Goal: Browse casually

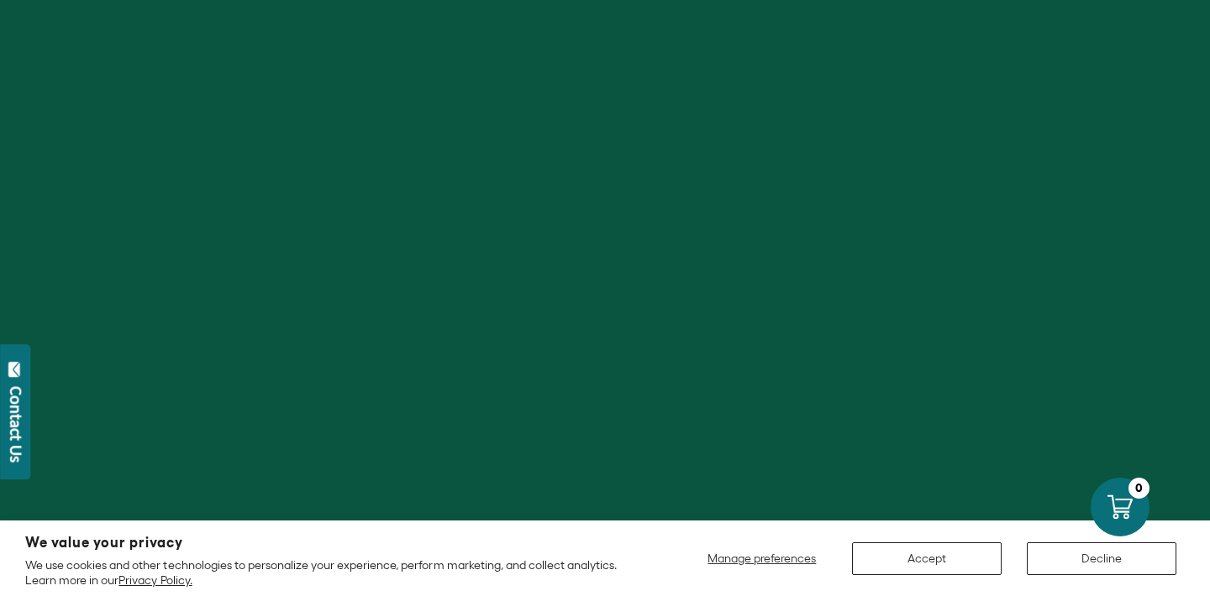
click at [926, 554] on button "Accept" at bounding box center [927, 559] width 150 height 33
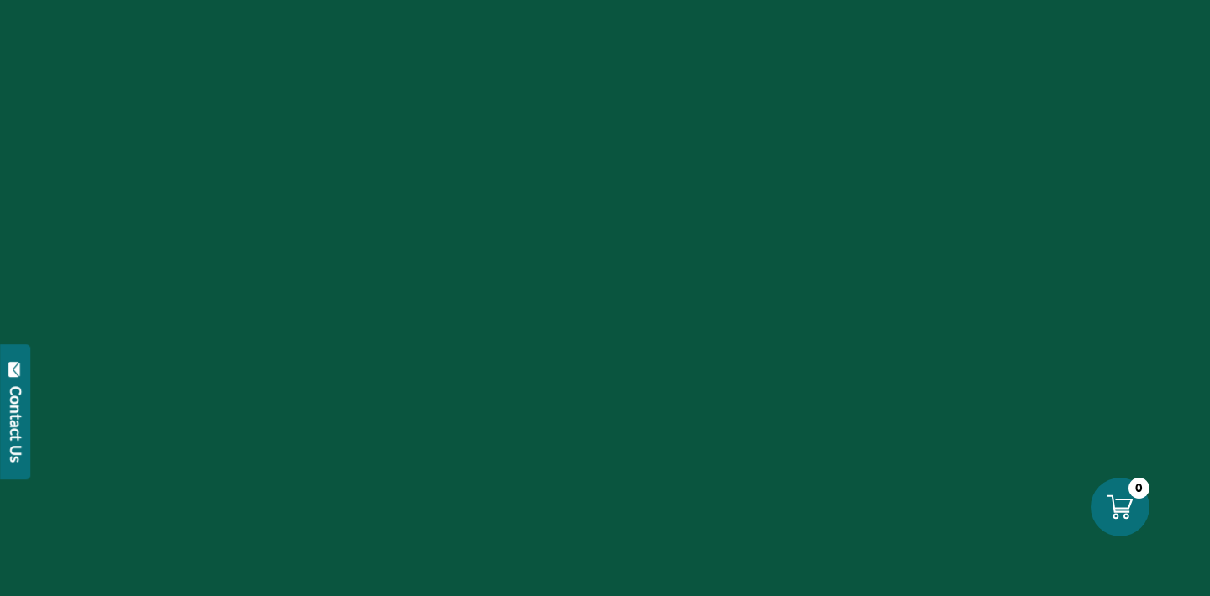
scroll to position [779, 0]
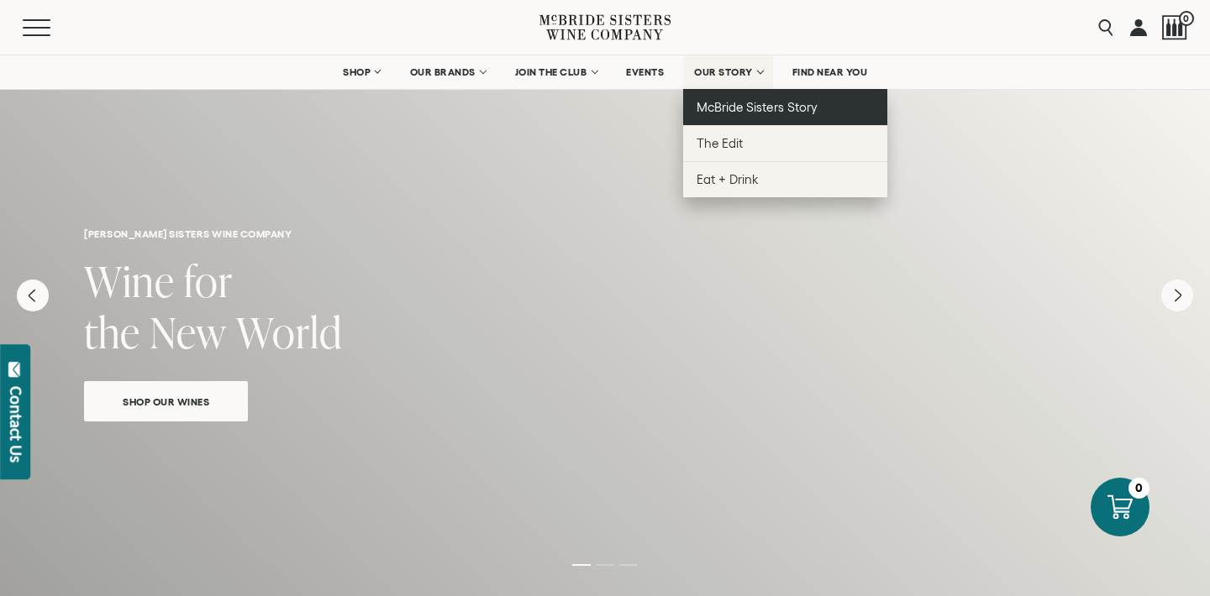
click at [737, 102] on span "McBride Sisters Story" at bounding box center [756, 107] width 120 height 14
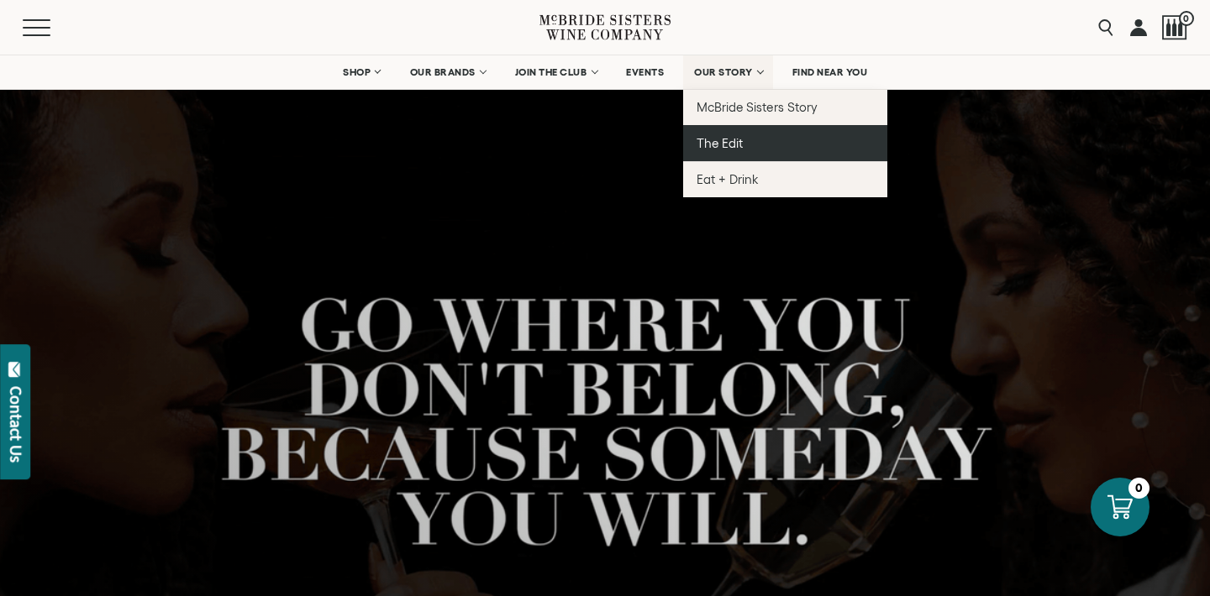
click at [716, 144] on span "The Edit" at bounding box center [719, 143] width 46 height 14
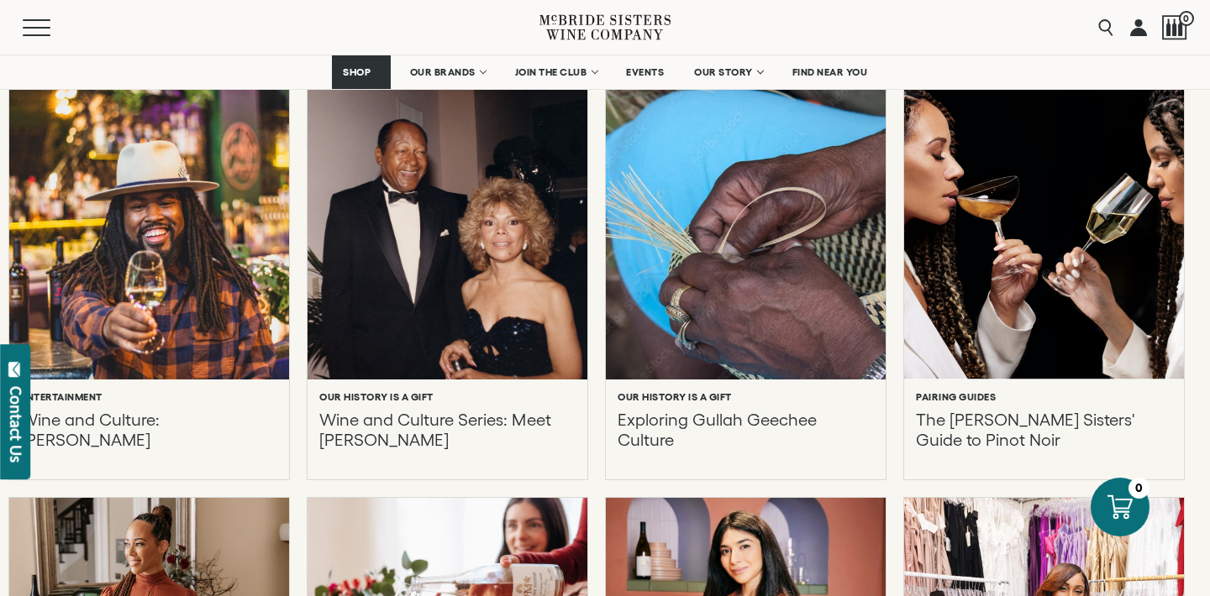
scroll to position [653, 0]
